Goal: Transaction & Acquisition: Purchase product/service

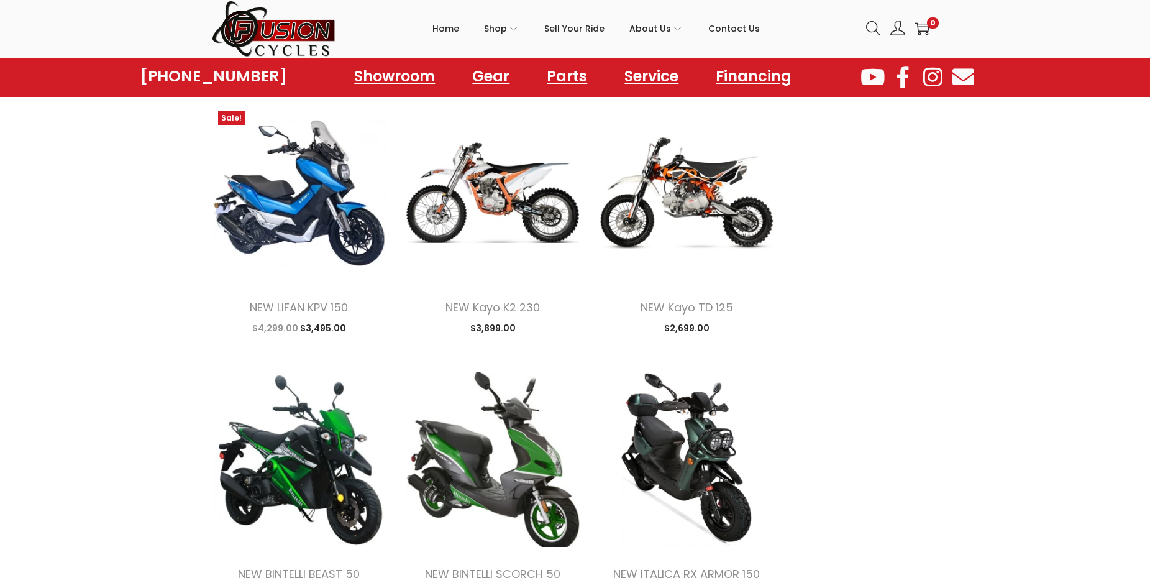
scroll to position [1988, 0]
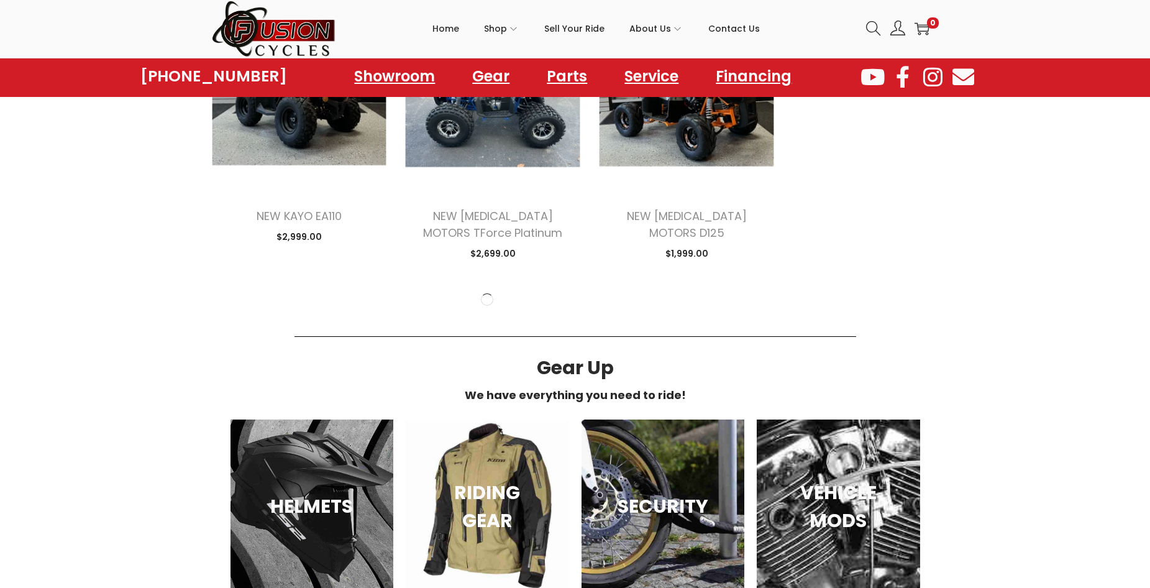
scroll to position [4614, 0]
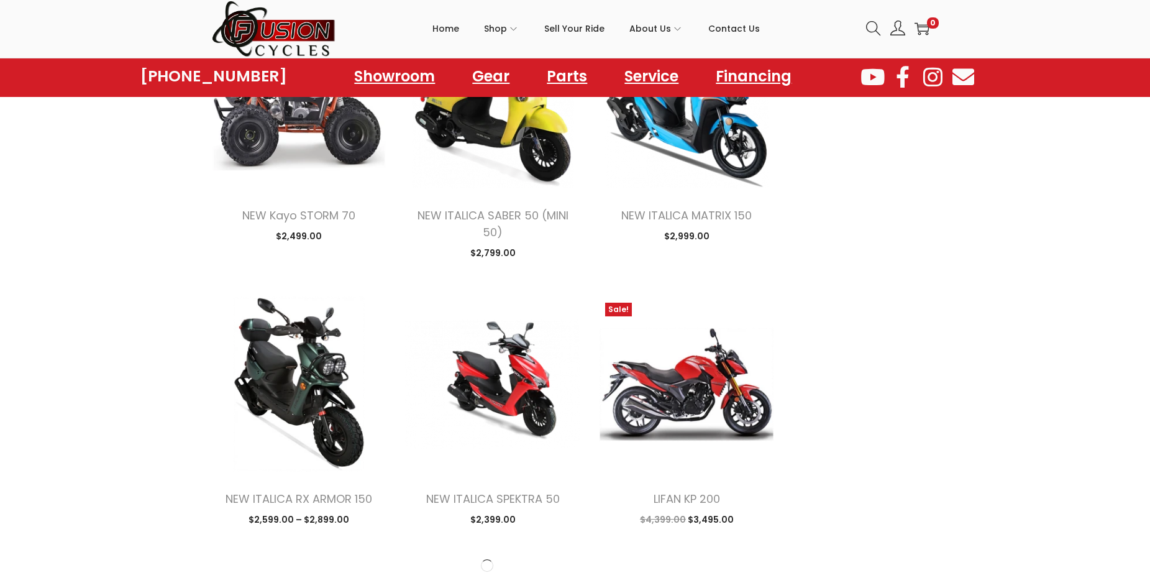
scroll to position [6663, 0]
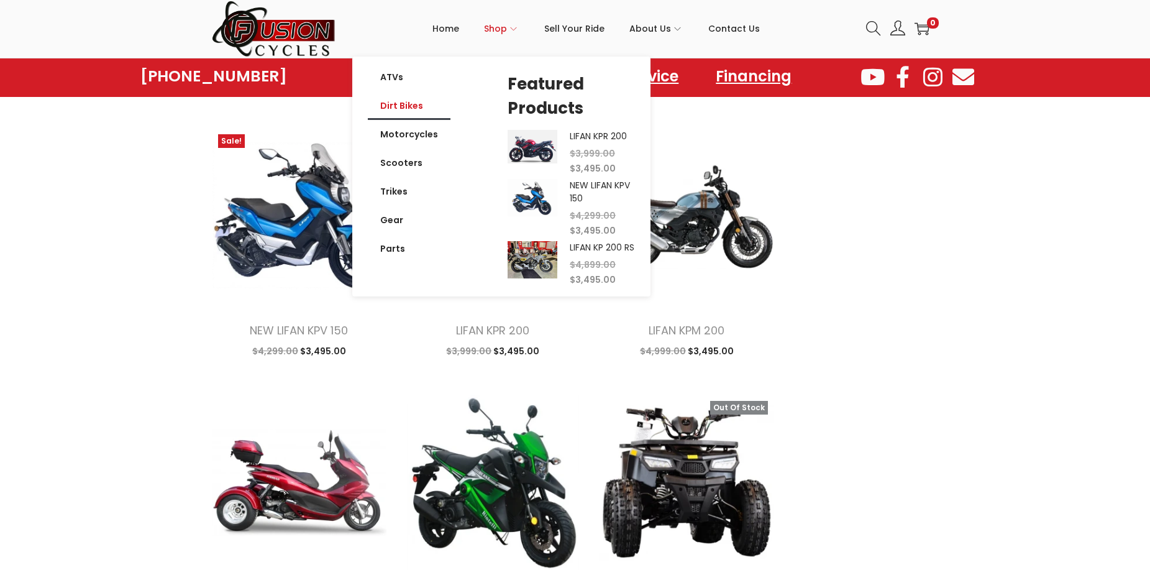
click at [423, 106] on link "Dirt Bikes" at bounding box center [409, 105] width 83 height 29
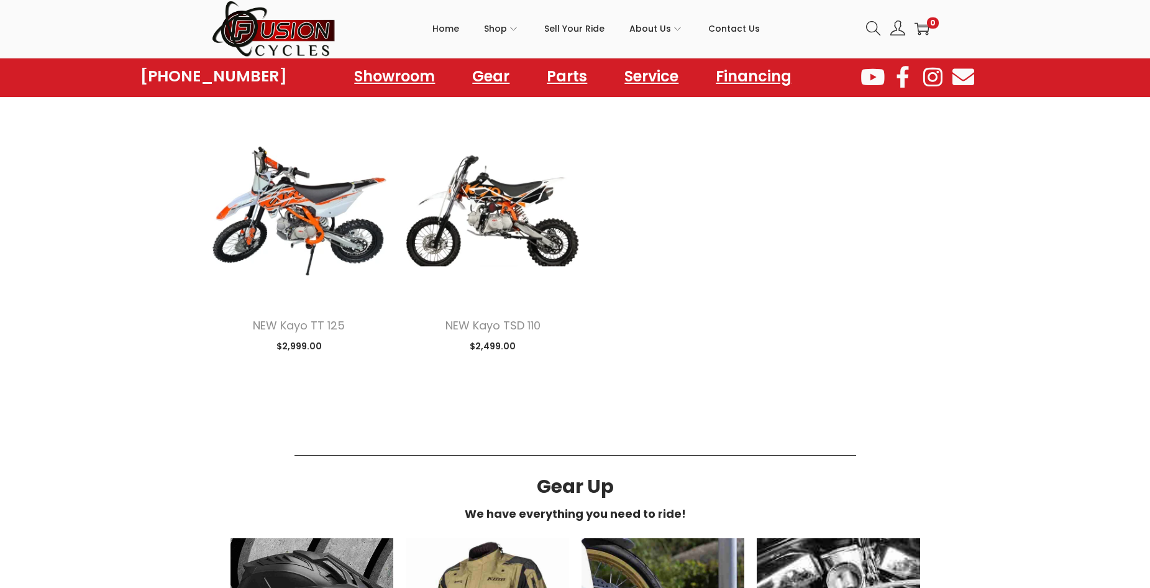
scroll to position [621, 0]
